Goal: Book appointment/travel/reservation

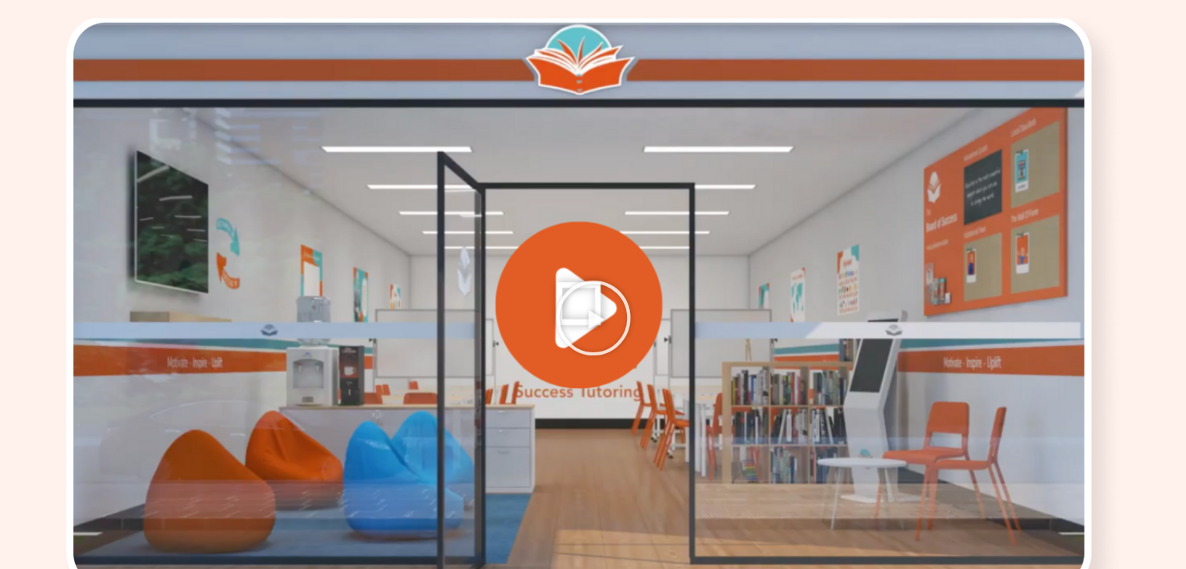
scroll to position [2137, 0]
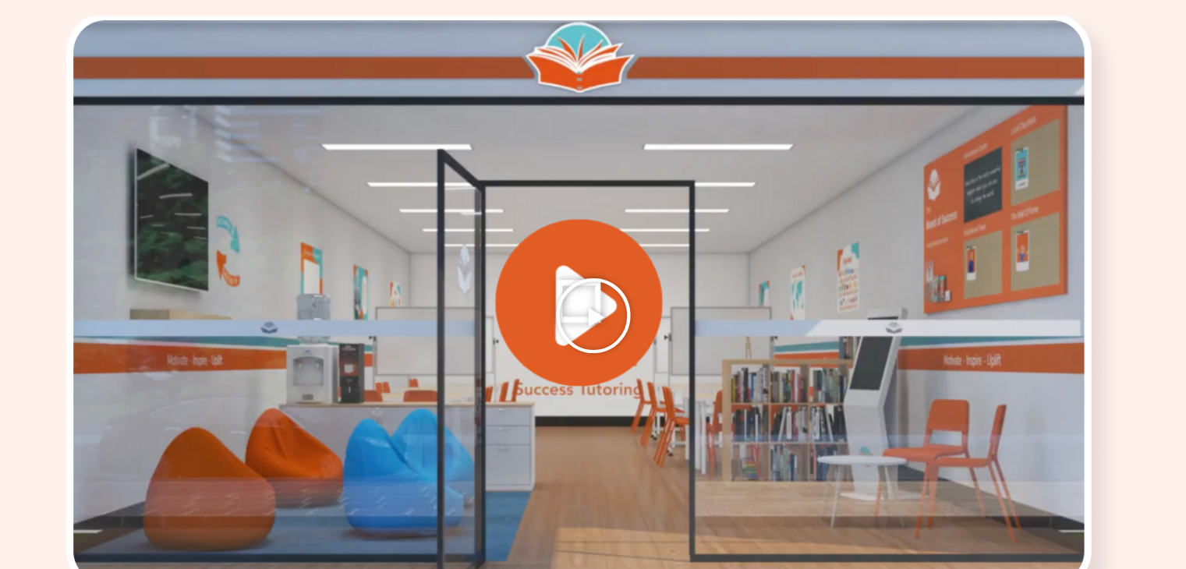
click at [568, 296] on icon "Play Video" at bounding box center [593, 316] width 78 height 78
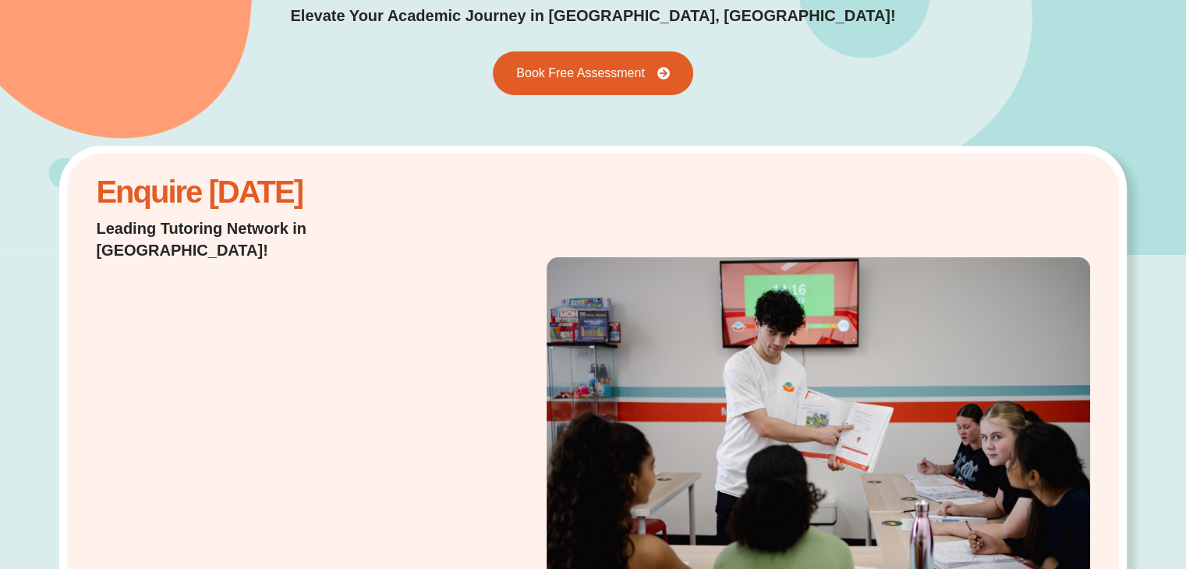
scroll to position [220, 0]
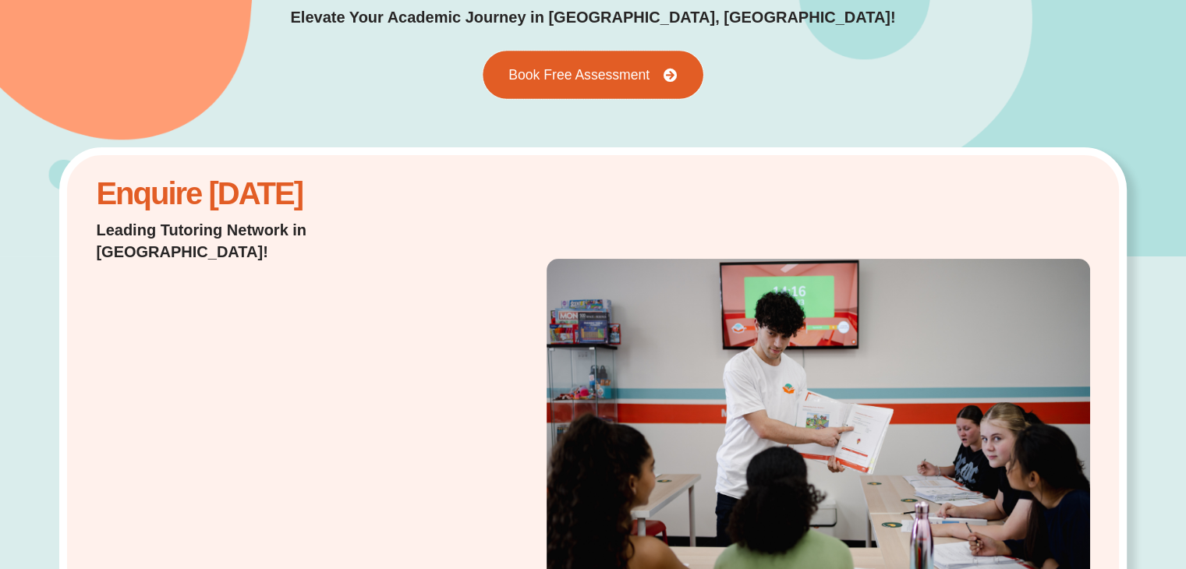
click at [585, 72] on span "Book Free Assessment" at bounding box center [578, 75] width 141 height 14
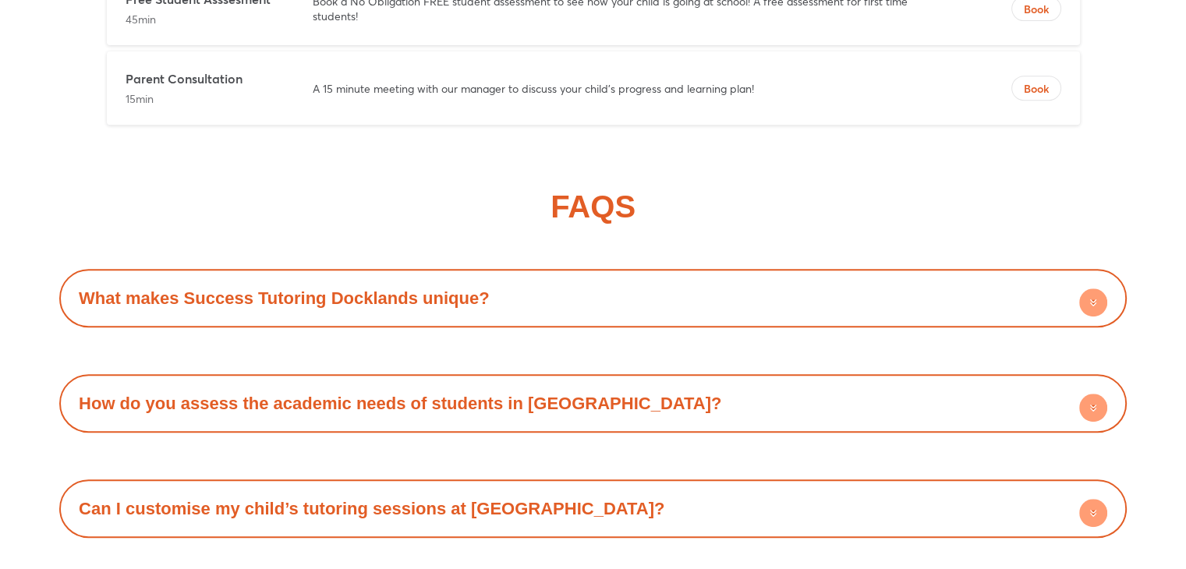
scroll to position [6627, 0]
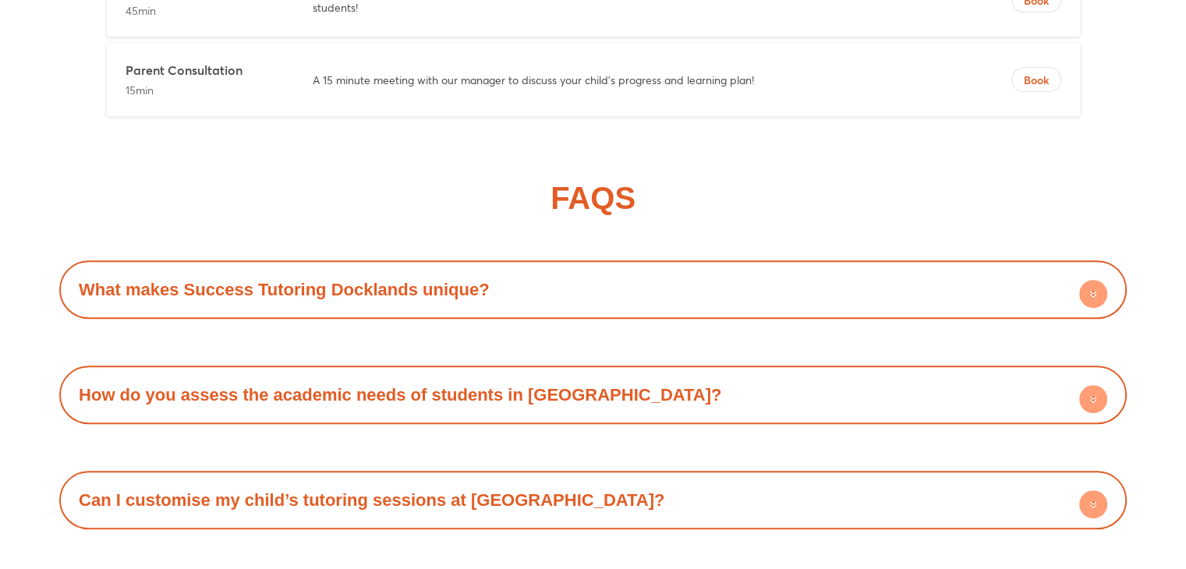
click at [554, 268] on div "What makes Success Tutoring Docklands unique?" at bounding box center [593, 289] width 1052 height 43
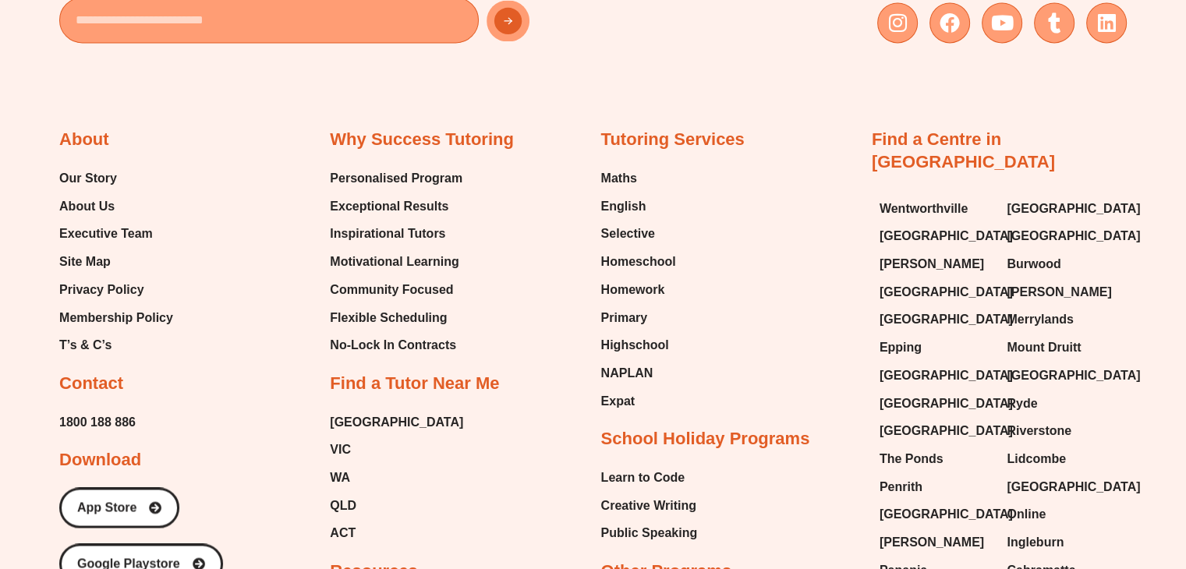
scroll to position [8010, 0]
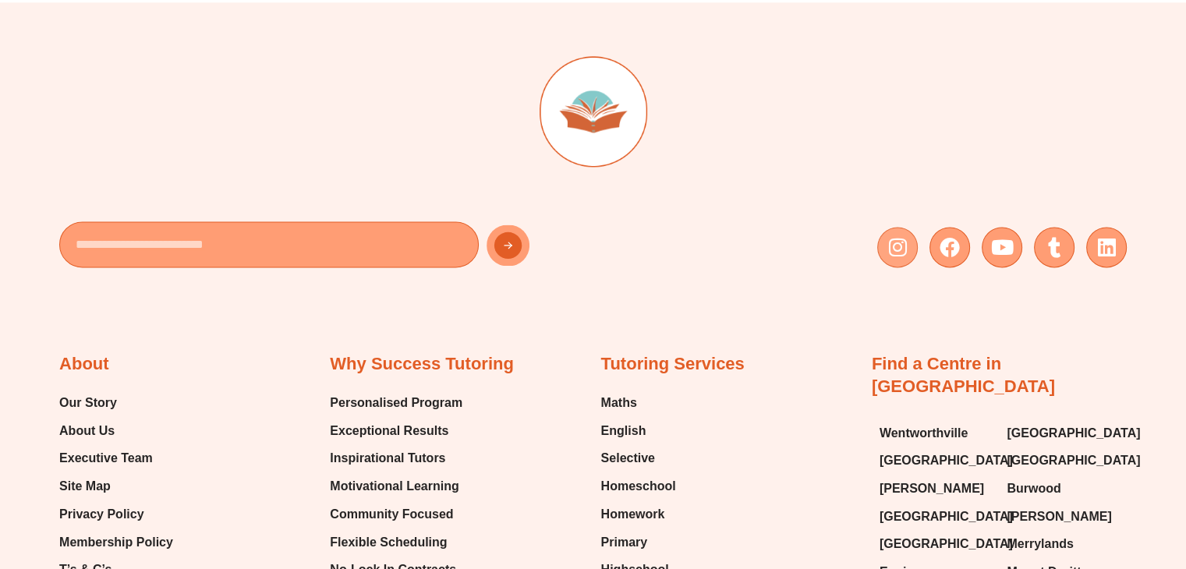
click at [908, 227] on link "Instagram" at bounding box center [897, 247] width 41 height 41
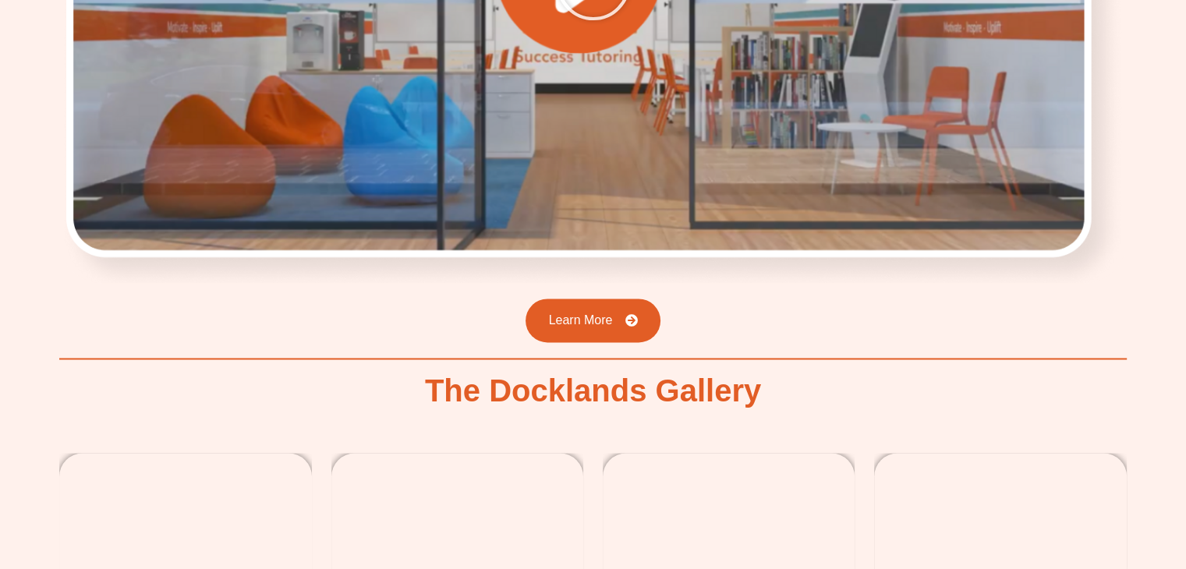
scroll to position [2418, 0]
